Goal: Task Accomplishment & Management: Use online tool/utility

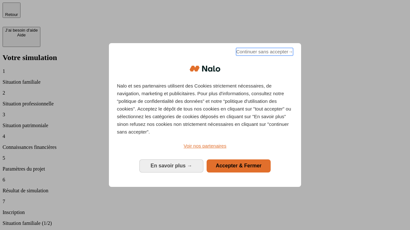
click at [264, 53] on span "Continuer sans accepter →" at bounding box center [264, 52] width 57 height 8
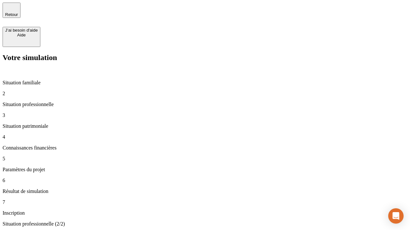
type input "30 000"
type input "40 000"
